Goal: Task Accomplishment & Management: Complete application form

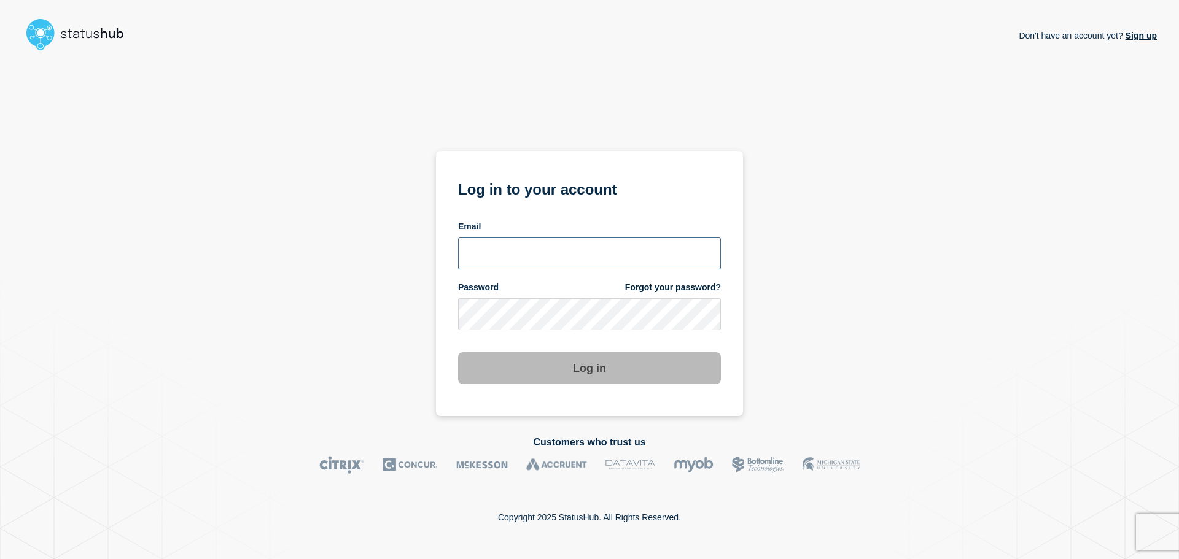
type input "tom.jones@theaccessgroup.com"
click at [528, 366] on button "Log in" at bounding box center [589, 368] width 263 height 32
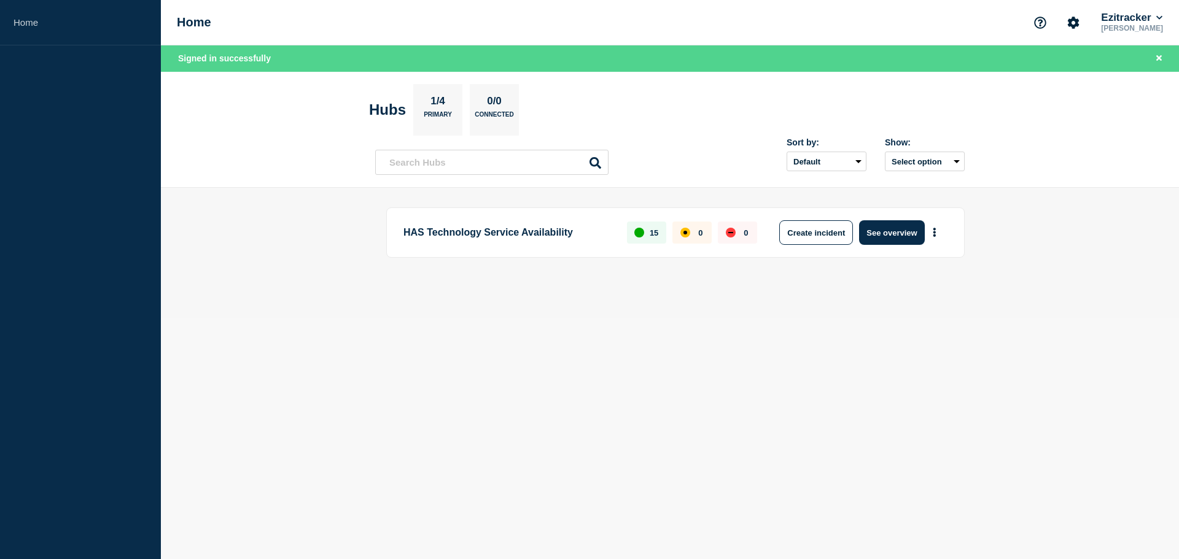
click at [535, 234] on p "HAS Technology Service Availability" at bounding box center [507, 232] width 209 height 25
click at [825, 234] on button "Create incident" at bounding box center [816, 232] width 74 height 25
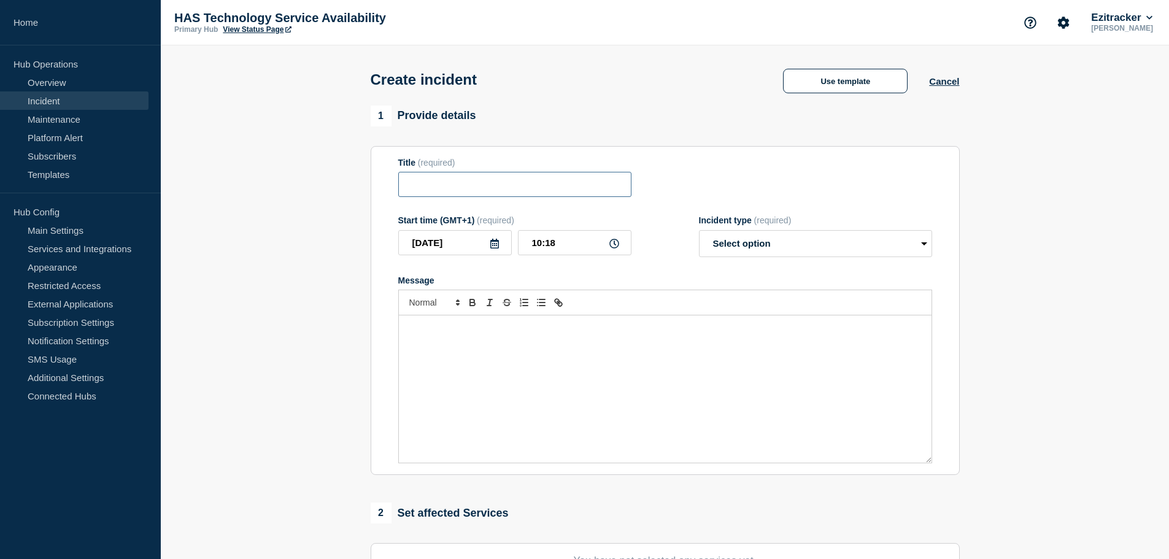
click at [523, 185] on input "Title" at bounding box center [514, 184] width 233 height 25
click at [536, 189] on input "CCL - Postcode lookup" at bounding box center [514, 184] width 233 height 25
click at [607, 190] on input "CCL - Postcode lookup functionality" at bounding box center [514, 184] width 233 height 25
type input "CCL - Postcode lookup functionality erroring"
click at [761, 257] on select "Select option Investigating Identified Monitoring" at bounding box center [815, 243] width 233 height 27
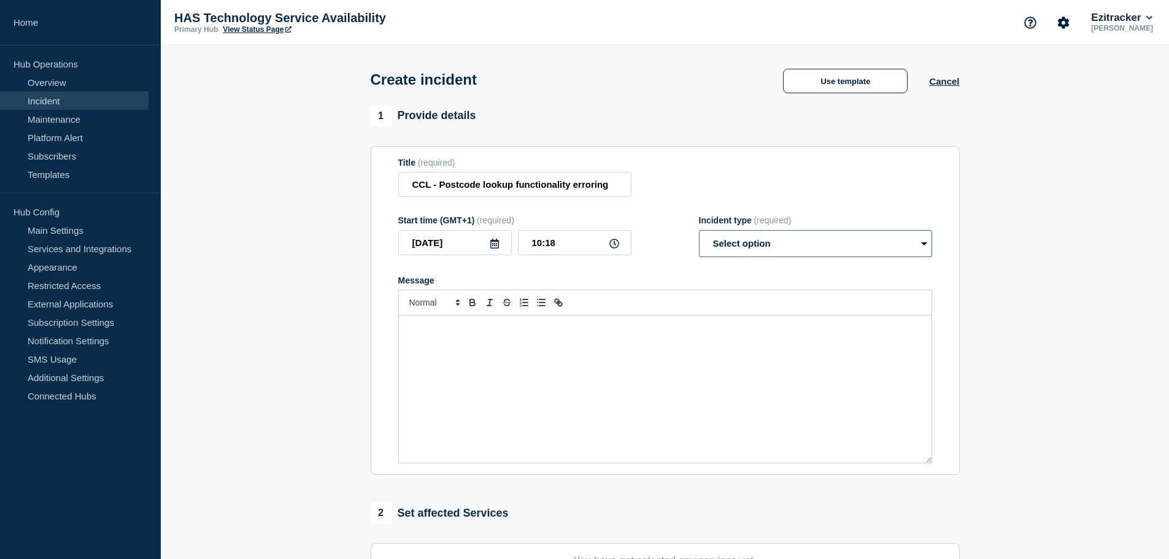
select select "investigating"
click at [699, 233] on select "Select option Investigating Identified Monitoring" at bounding box center [815, 243] width 233 height 27
click at [549, 250] on input "10:18" at bounding box center [575, 242] width 114 height 25
type input "10:15"
click at [554, 322] on div "Message" at bounding box center [665, 389] width 533 height 147
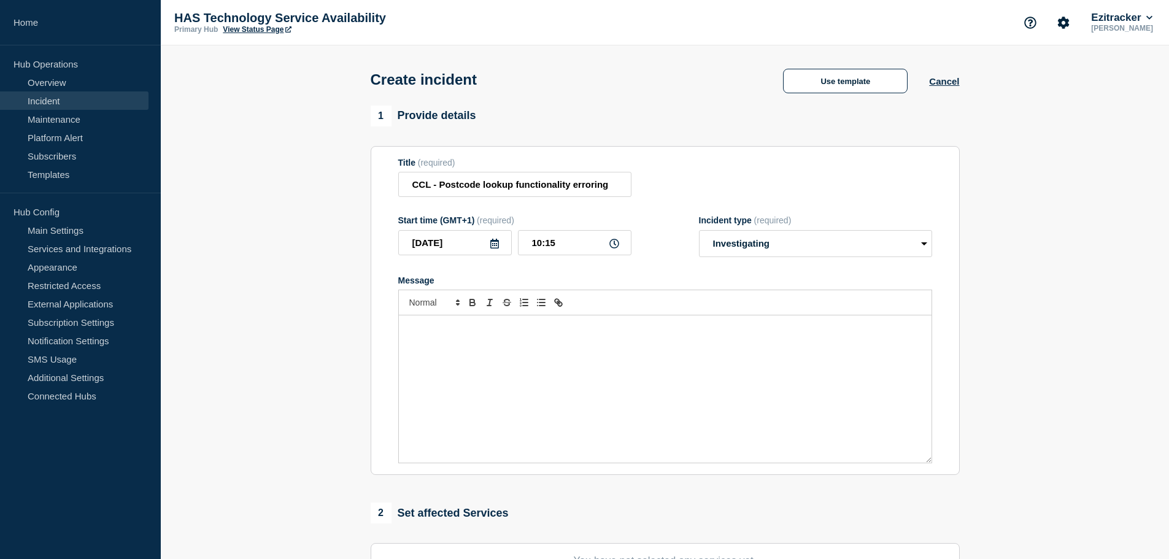
paste div "Message"
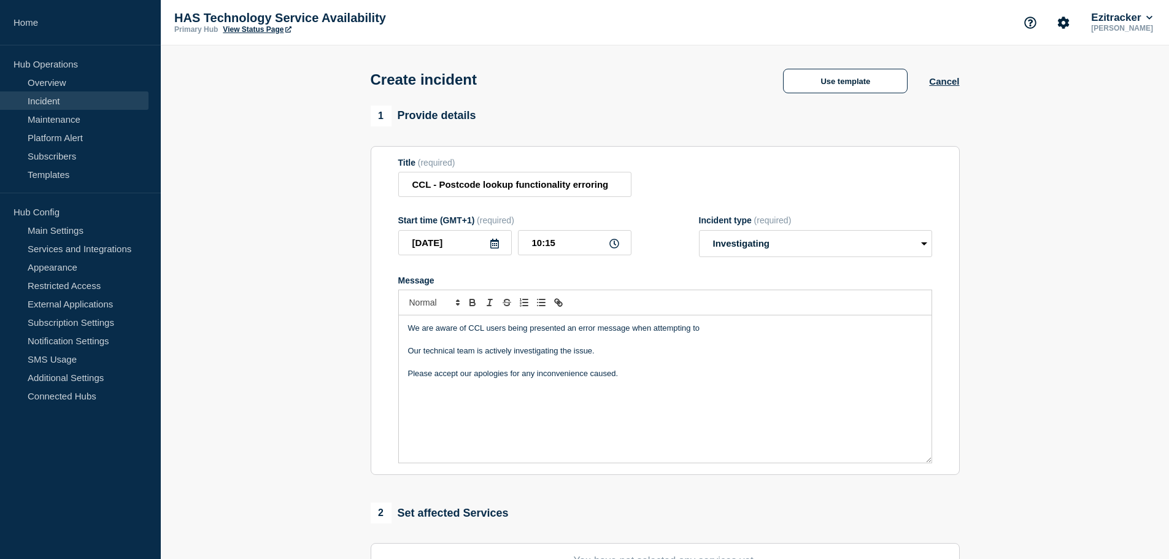
drag, startPoint x: 527, startPoint y: 392, endPoint x: 587, endPoint y: 358, distance: 68.5
click at [527, 392] on div "We are aware of CCL users being presented an error message when attempting to O…" at bounding box center [665, 389] width 533 height 147
click at [721, 333] on p "We are aware of CCL users being presented an error message when attempting to" at bounding box center [665, 328] width 514 height 11
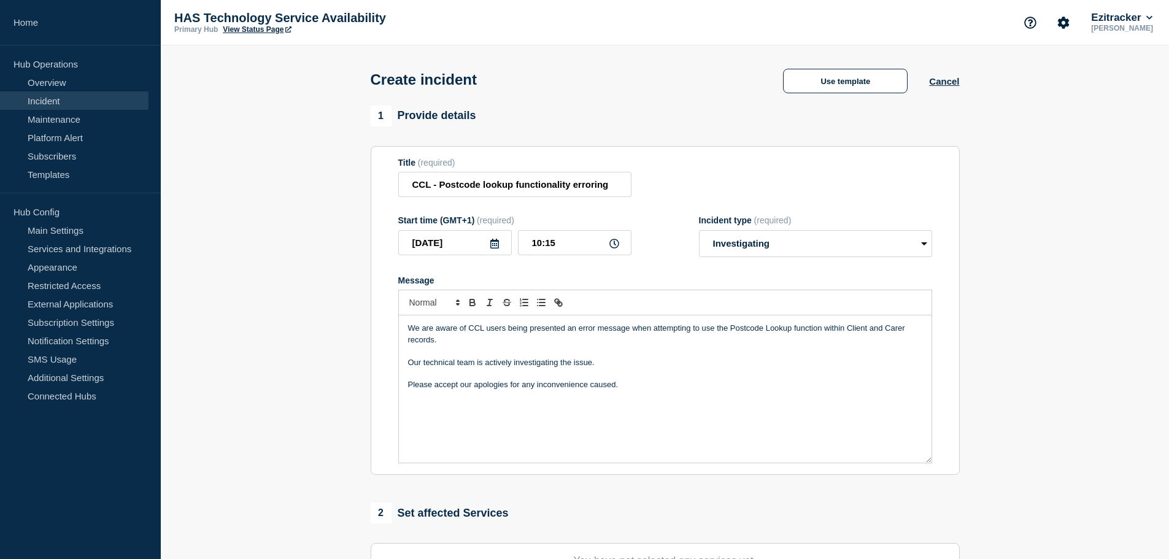
click at [494, 346] on p "We are aware of CCL users being presented an error message when attempting to u…" at bounding box center [665, 334] width 514 height 23
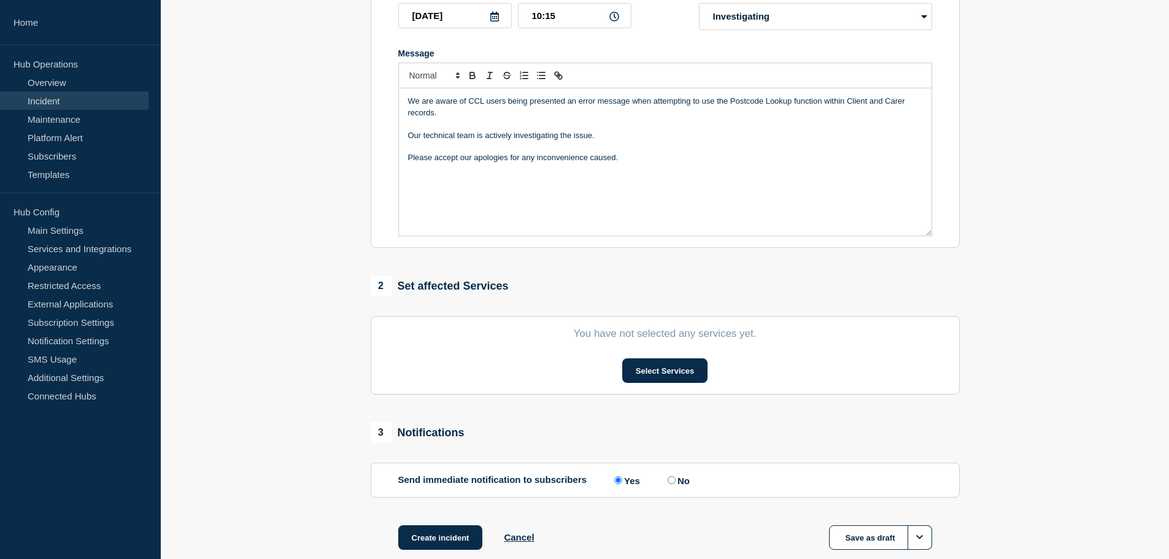
scroll to position [246, 0]
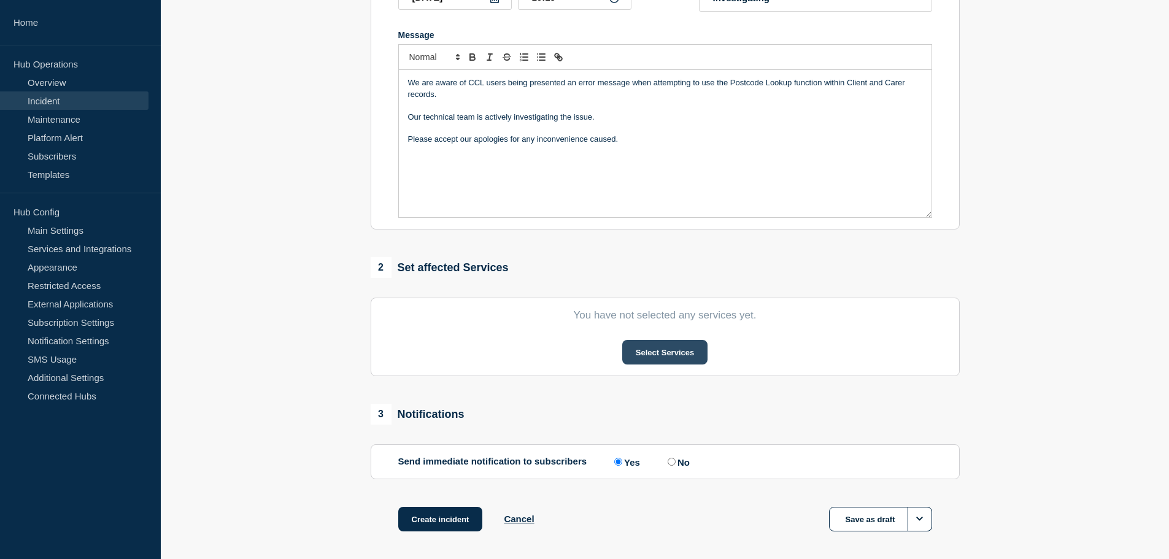
click at [636, 351] on button "Select Services" at bounding box center [664, 352] width 85 height 25
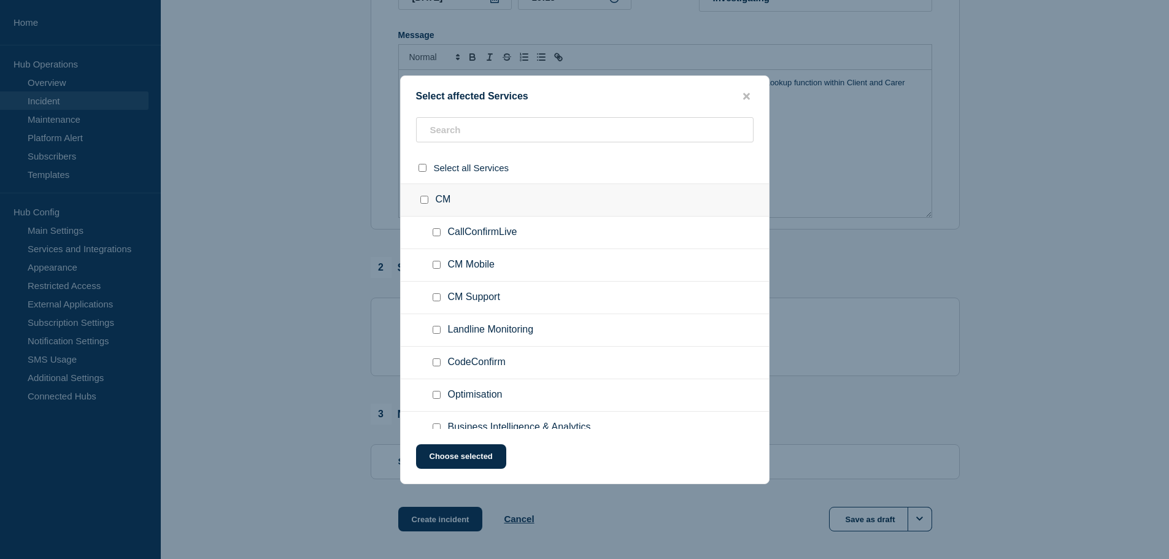
click at [440, 236] on input "CallConfirmLive checkbox" at bounding box center [437, 232] width 8 height 8
checkbox input "true"
click at [487, 458] on button "Choose selected" at bounding box center [461, 456] width 90 height 25
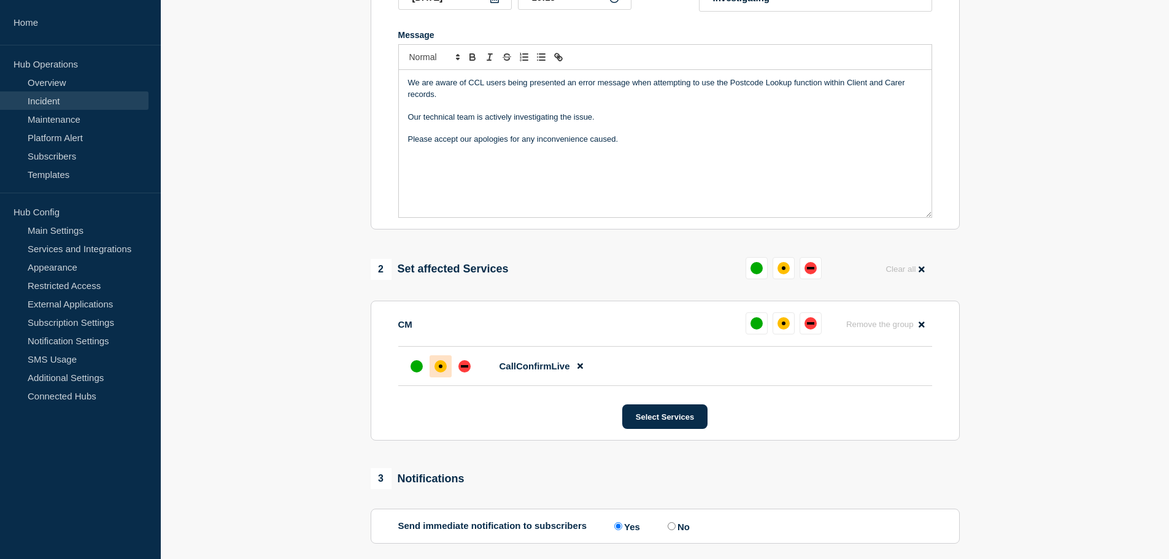
click at [447, 371] on div at bounding box center [441, 366] width 22 height 22
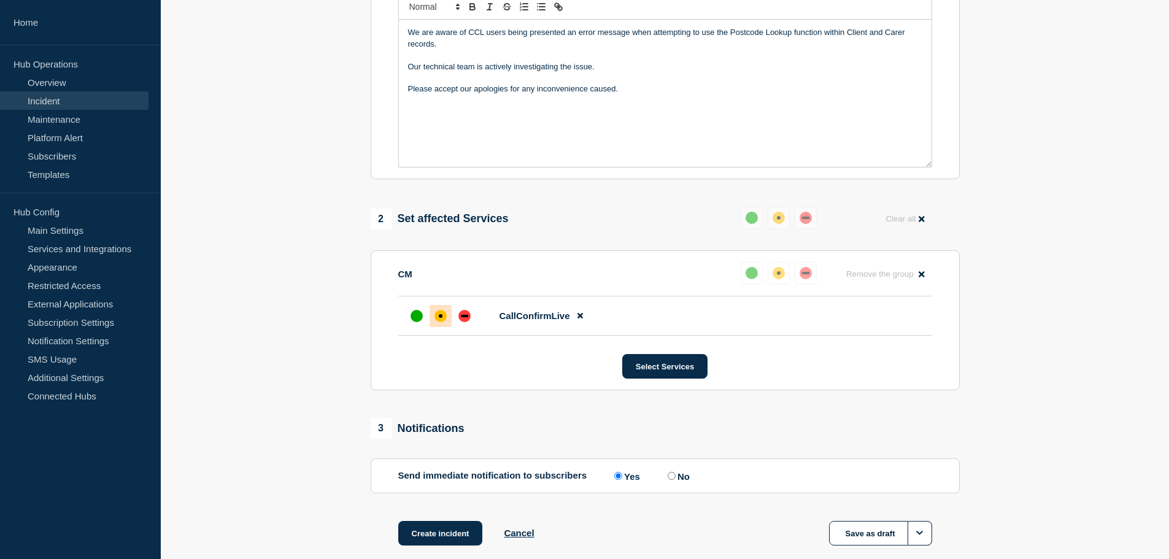
scroll to position [365, 0]
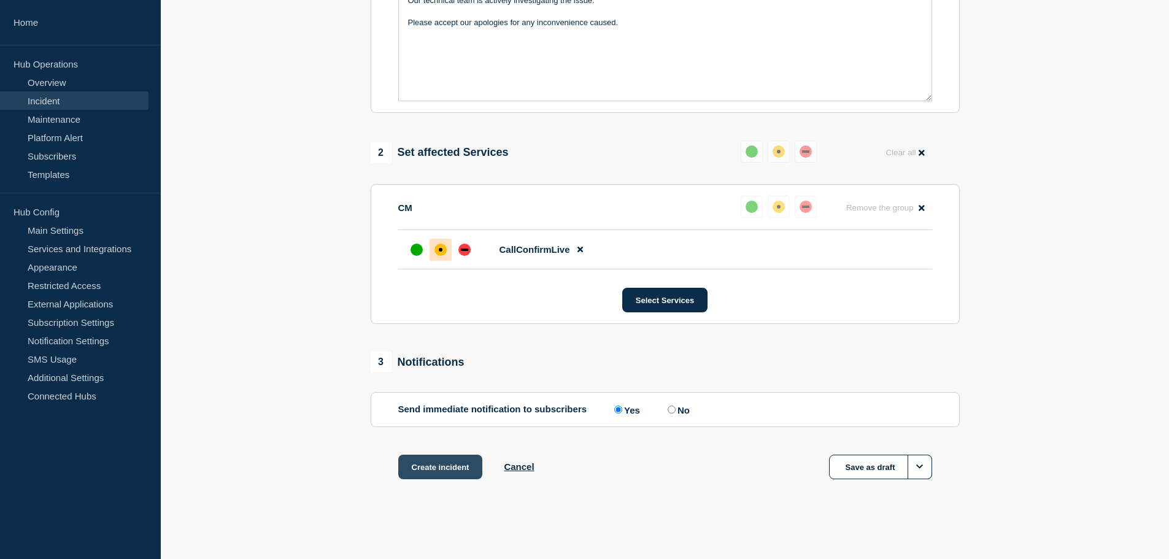
click at [452, 458] on button "Create incident" at bounding box center [440, 467] width 85 height 25
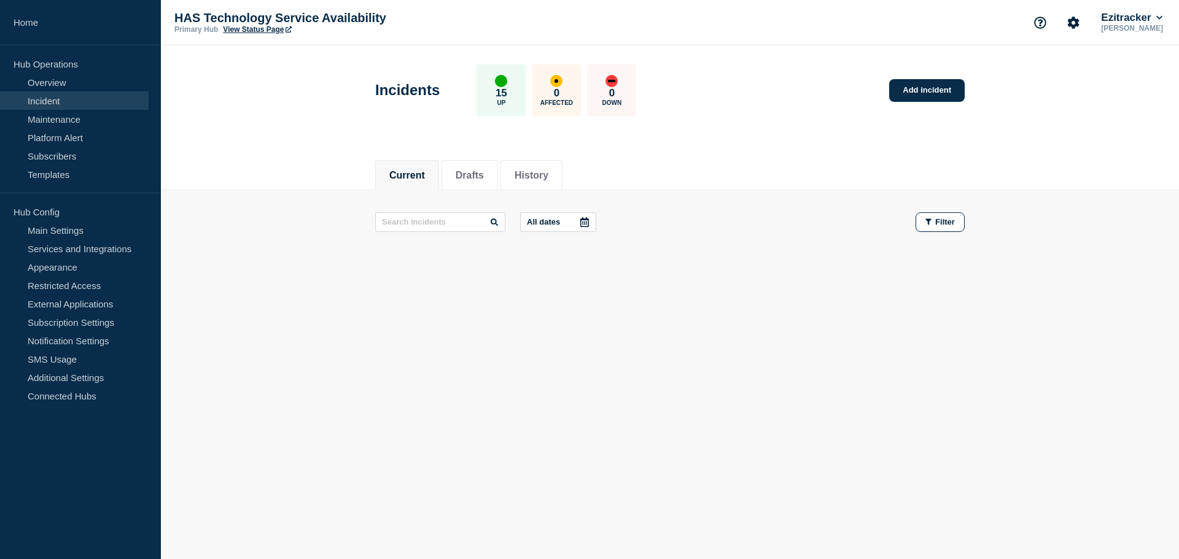
click at [449, 300] on div "Current Drafts History Current Drafts History All dates Filter" at bounding box center [670, 252] width 1018 height 209
click at [537, 171] on button "History" at bounding box center [531, 175] width 34 height 11
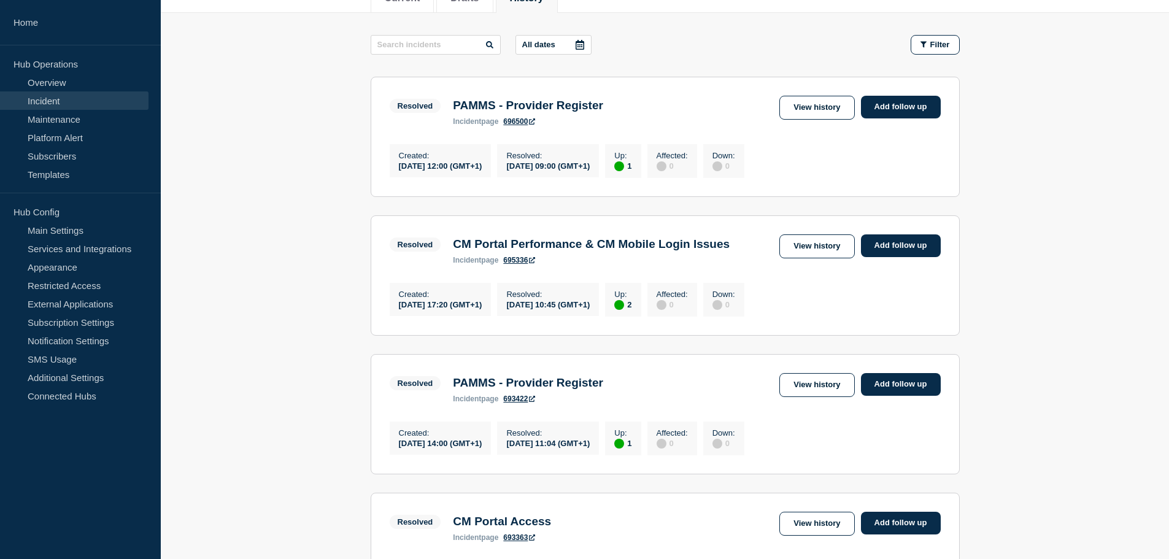
scroll to position [184, 0]
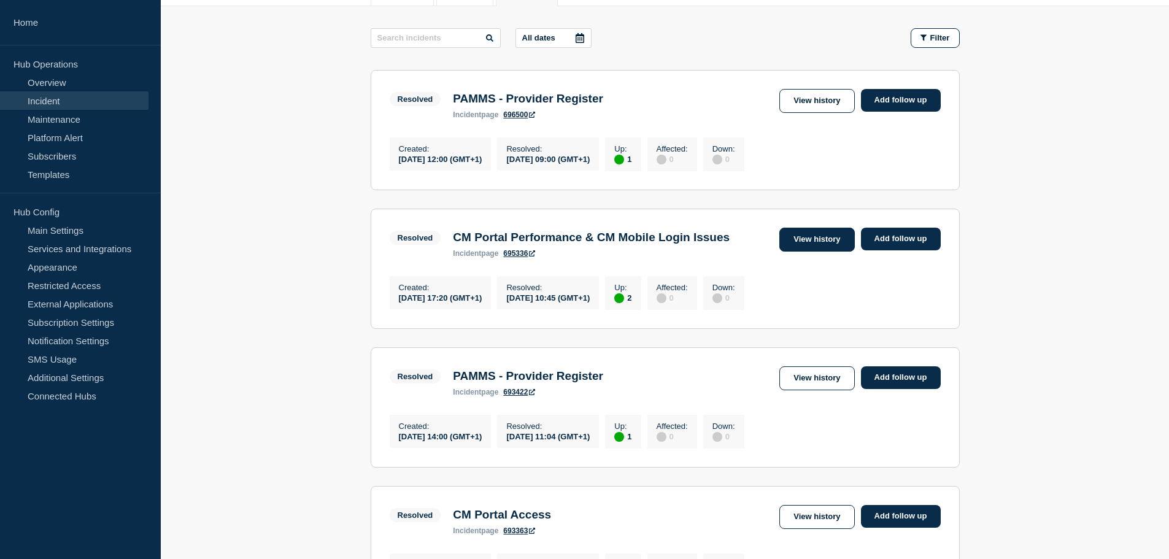
click at [815, 250] on link "View history" at bounding box center [817, 240] width 75 height 24
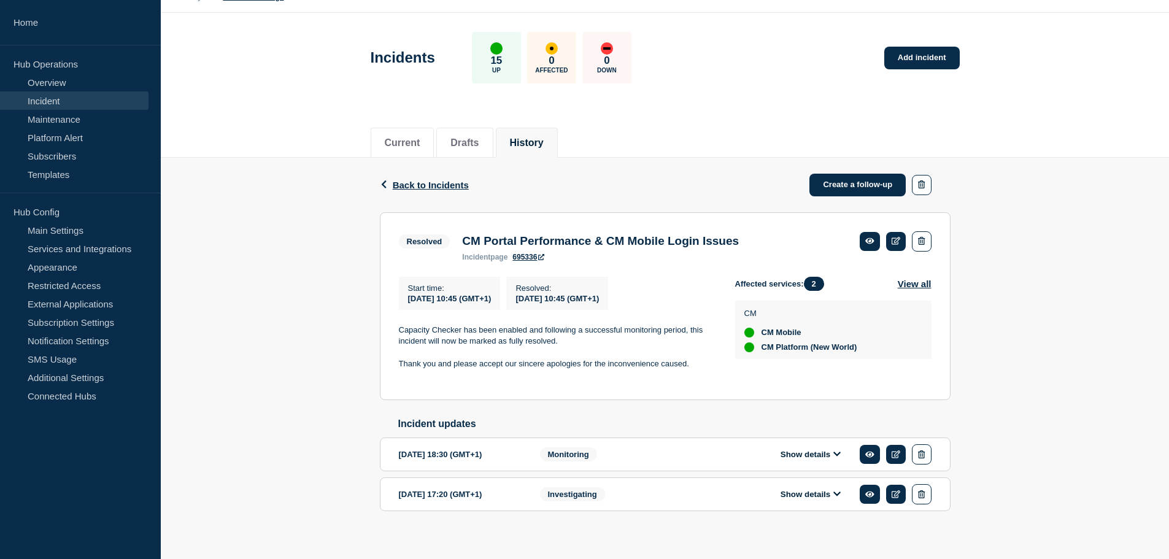
scroll to position [50, 0]
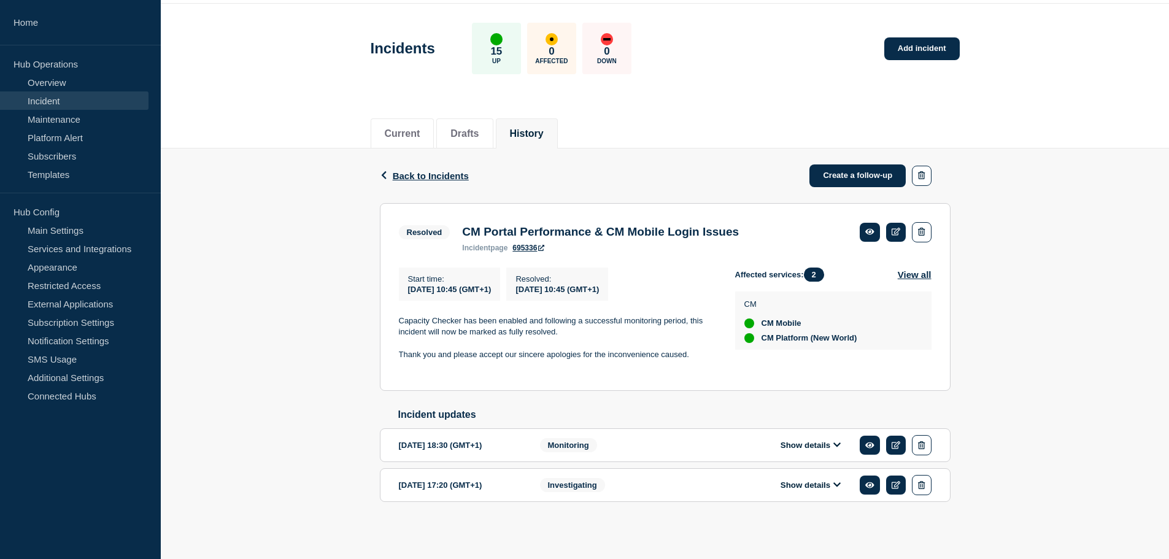
click at [783, 486] on button "Show details" at bounding box center [811, 485] width 68 height 10
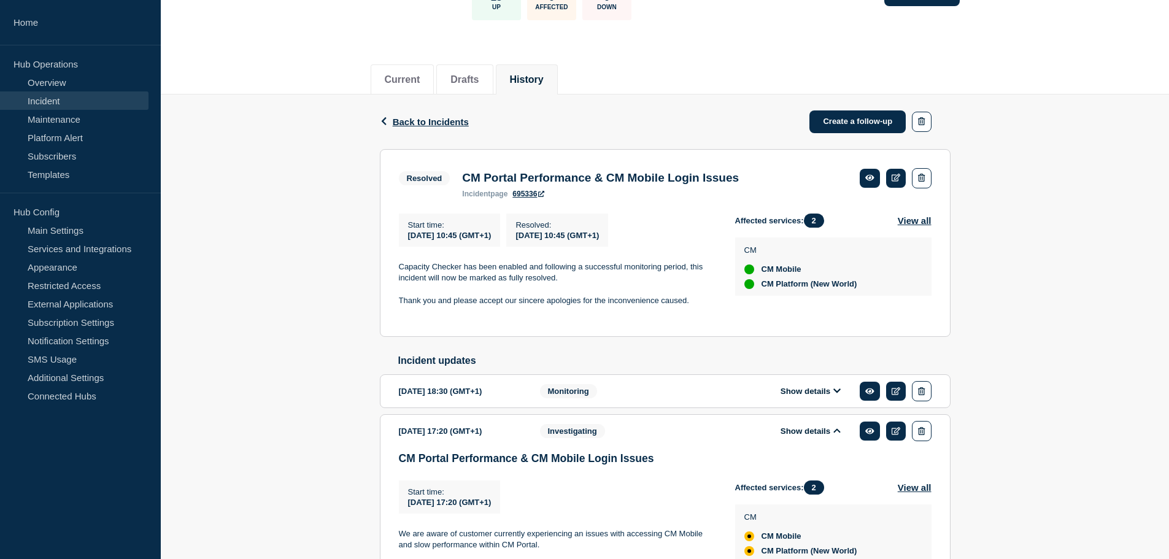
scroll to position [216, 0]
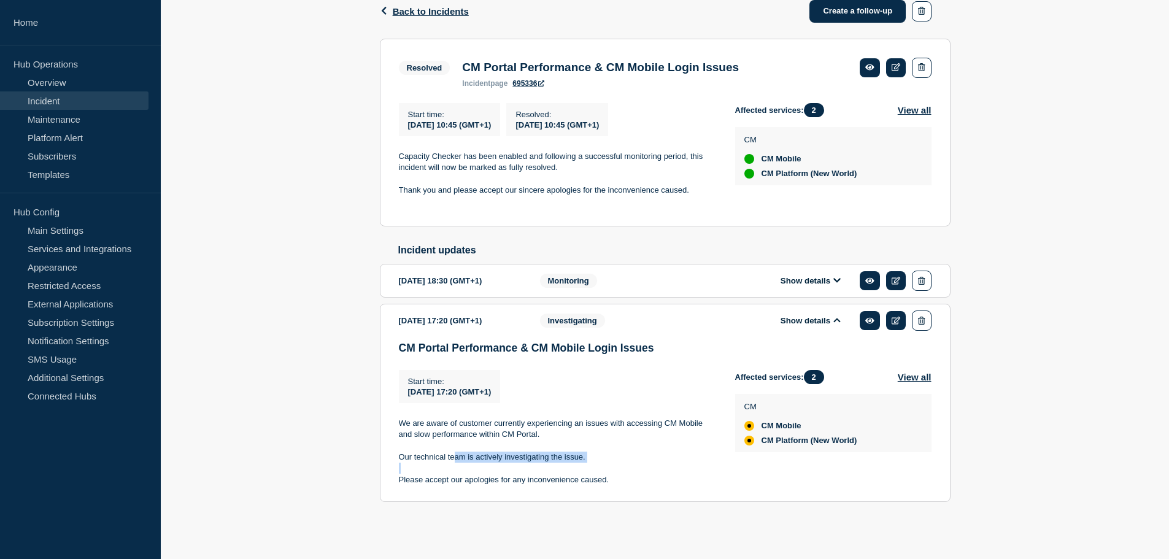
drag, startPoint x: 618, startPoint y: 473, endPoint x: 456, endPoint y: 455, distance: 162.4
click at [456, 455] on div "We are aware of customer currently experiencing an issues with accessing CM Mob…" at bounding box center [557, 452] width 317 height 68
drag, startPoint x: 616, startPoint y: 482, endPoint x: 400, endPoint y: 460, distance: 217.8
click at [400, 460] on div "We are aware of customer currently experiencing an issues with accessing CM Mob…" at bounding box center [557, 452] width 317 height 68
copy div "Our technical team is actively investigating the issue. Please accept our apolo…"
